Goal: Information Seeking & Learning: Learn about a topic

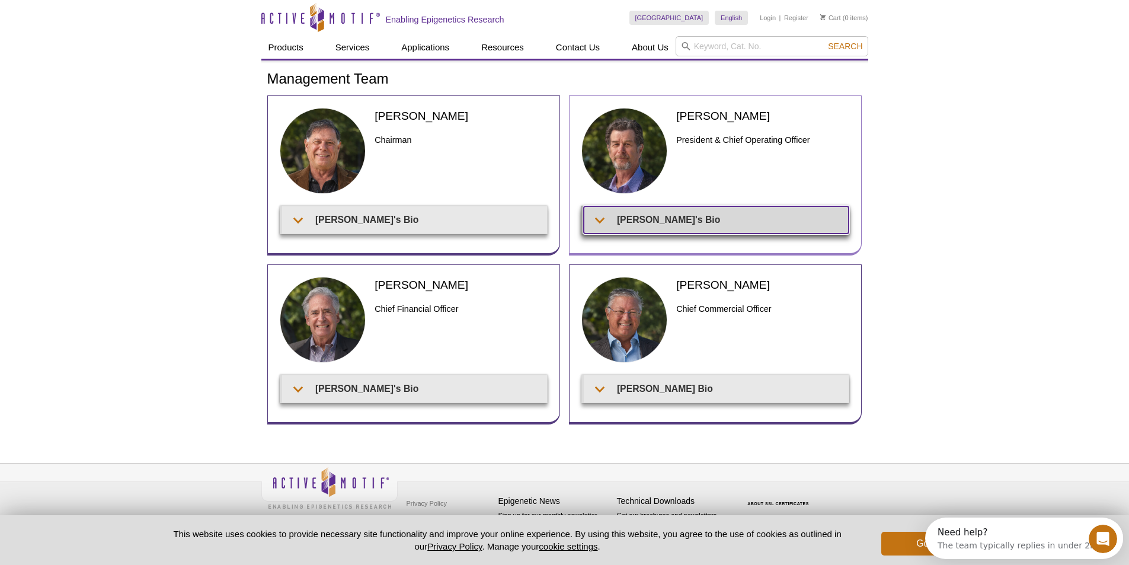
click at [598, 219] on summary "[PERSON_NAME]'s Bio" at bounding box center [716, 219] width 265 height 27
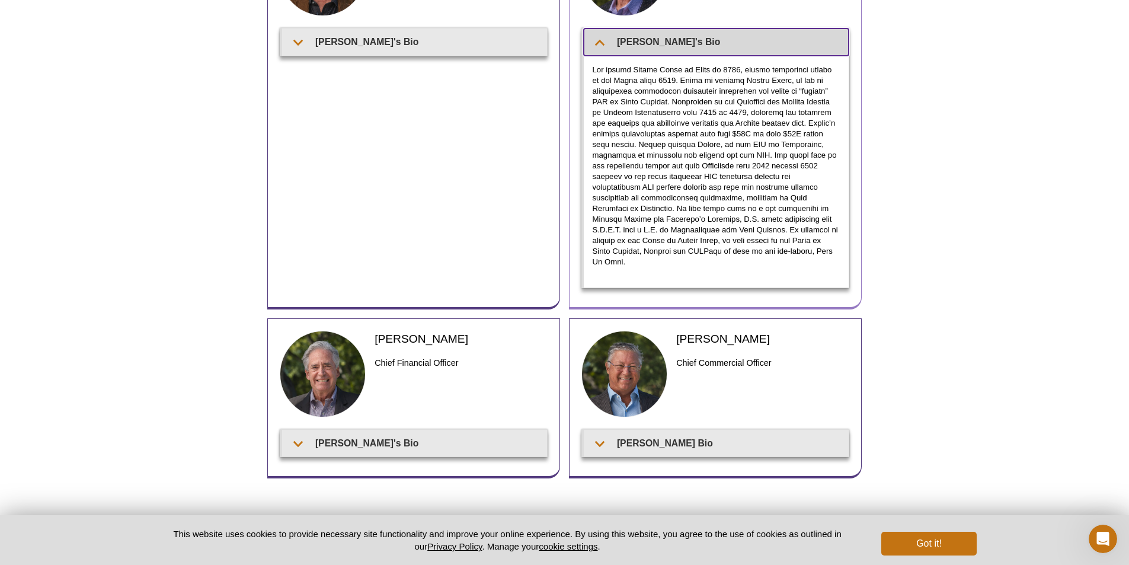
scroll to position [223, 0]
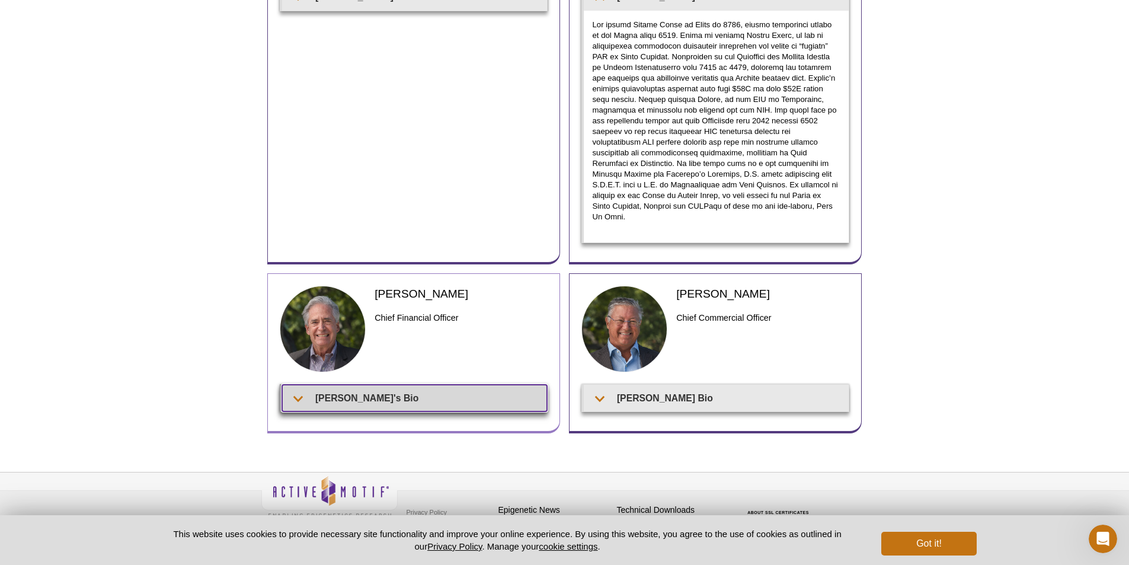
click at [328, 385] on summary "[PERSON_NAME]'s Bio" at bounding box center [414, 398] width 265 height 27
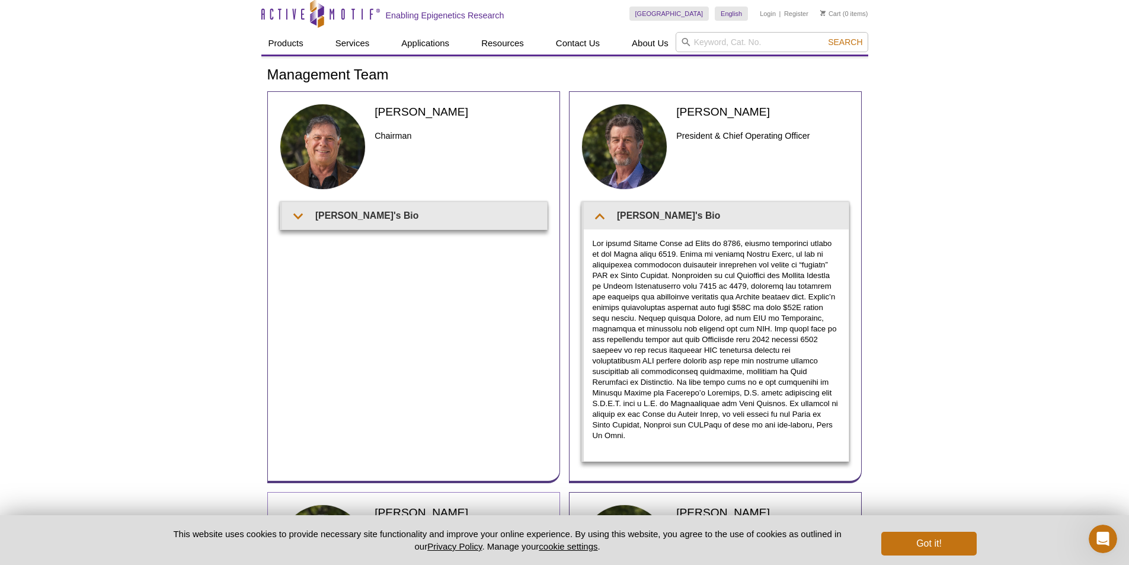
scroll to position [0, 0]
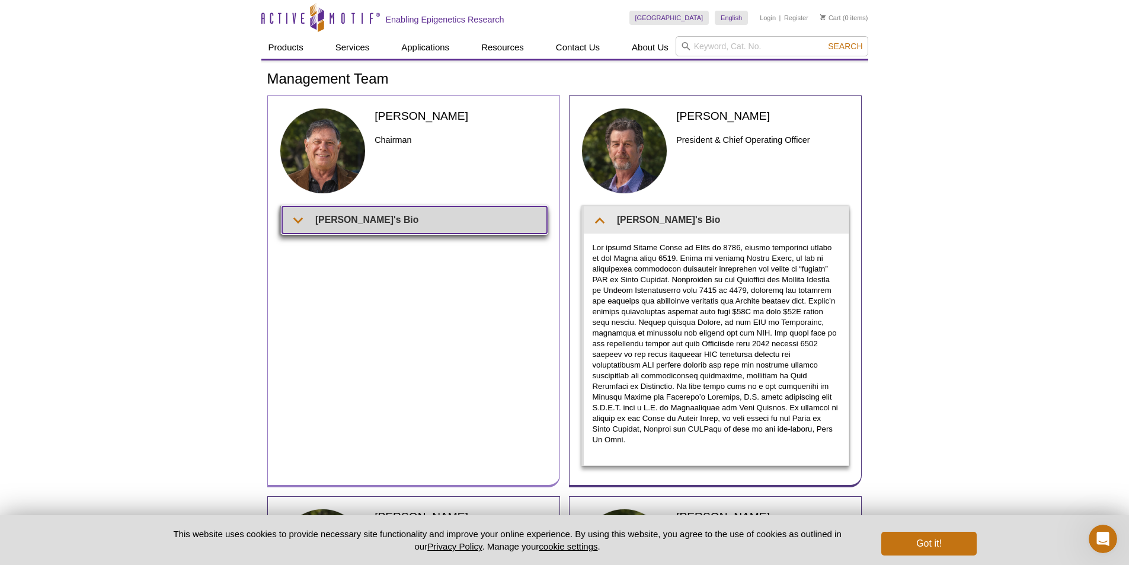
click at [310, 218] on summary "[PERSON_NAME]'s Bio" at bounding box center [414, 219] width 265 height 27
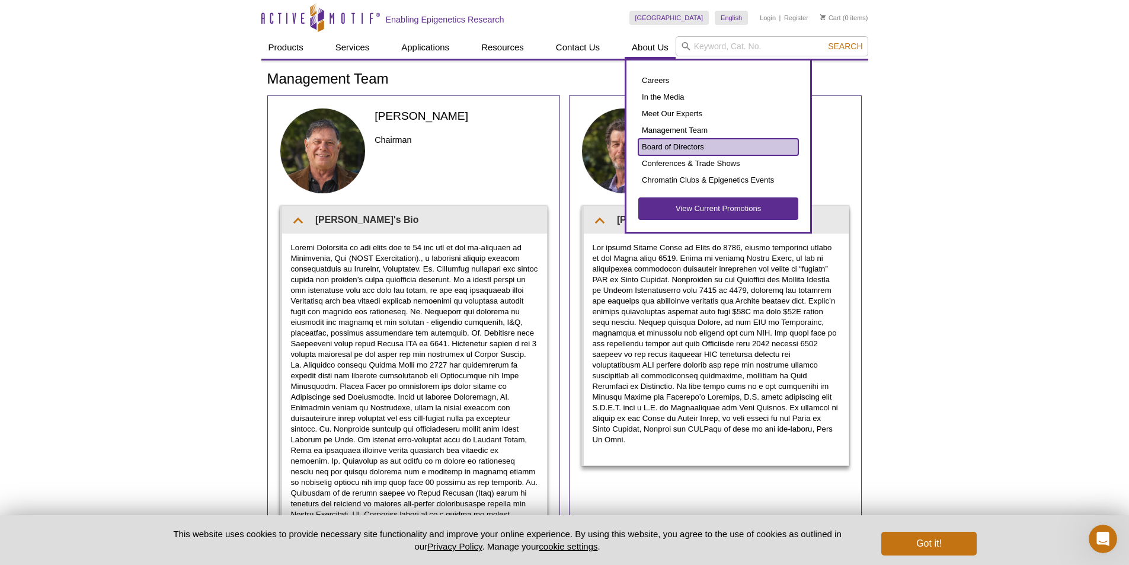
click at [668, 143] on link "Board of Directors" at bounding box center [719, 147] width 160 height 17
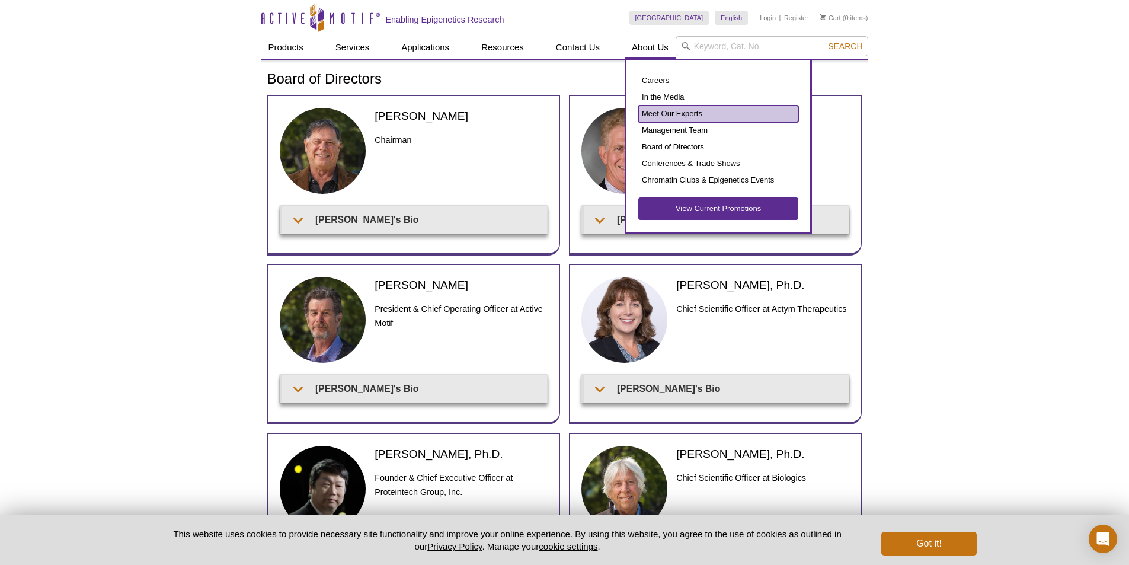
click at [654, 110] on link "Meet Our Experts" at bounding box center [719, 114] width 160 height 17
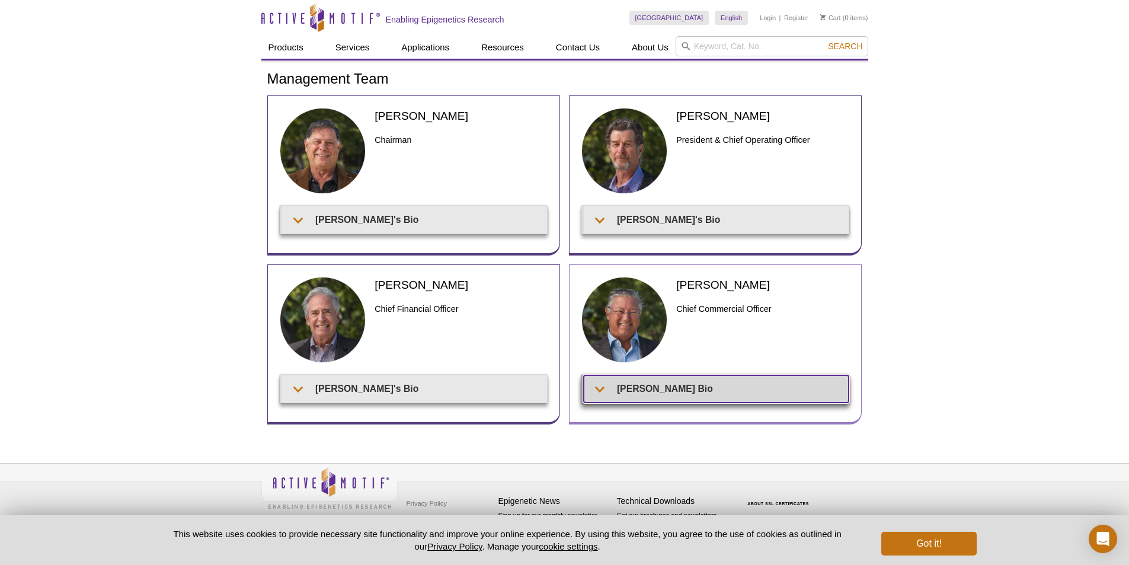
click at [619, 388] on summary "[PERSON_NAME] Bio" at bounding box center [716, 388] width 265 height 27
